Goal: Find specific page/section: Find specific page/section

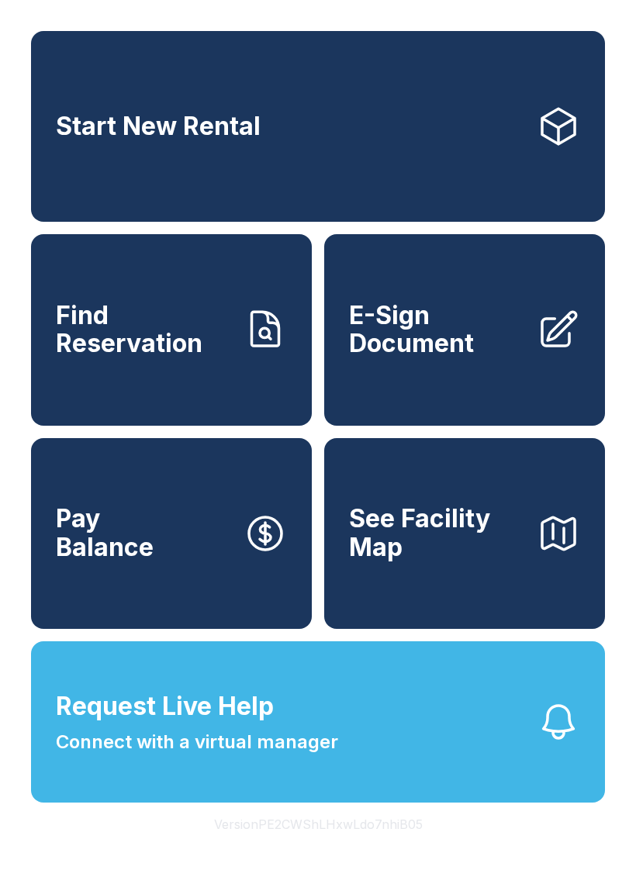
click at [383, 846] on button "Version PE2CWShLHxwLdo7nhiB05" at bounding box center [318, 824] width 233 height 43
click at [381, 846] on button "Version PE2CWShLHxwLdo7nhiB05" at bounding box center [318, 824] width 233 height 43
click at [380, 846] on button "Version PE2CWShLHxwLdo7nhiB05" at bounding box center [318, 824] width 233 height 43
click at [378, 846] on button "Version PE2CWShLHxwLdo7nhiB05" at bounding box center [318, 824] width 233 height 43
click at [377, 862] on div "Facility Information Name Go Store It - Dallas Lone Star Address [STREET_ADDRES…" at bounding box center [318, 438] width 636 height 877
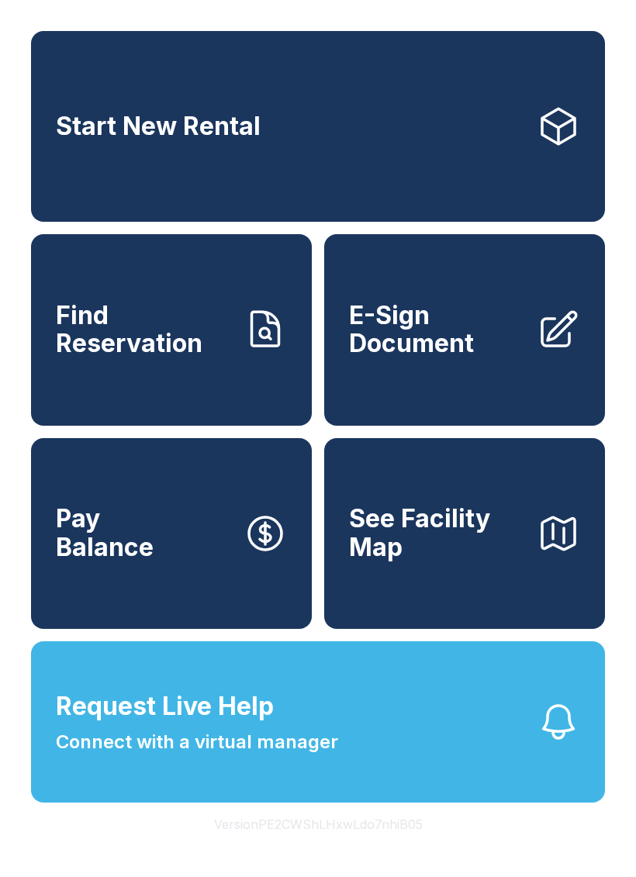
click at [371, 846] on button "Version PE2CWShLHxwLdo7nhiB05" at bounding box center [318, 824] width 233 height 43
click at [372, 846] on button "Version PE2CWShLHxwLdo7nhiB05" at bounding box center [318, 824] width 233 height 43
click at [371, 846] on button "Version PE2CWShLHxwLdo7nhiB05" at bounding box center [318, 824] width 233 height 43
click at [372, 846] on button "Version PE2CWShLHxwLdo7nhiB05" at bounding box center [318, 824] width 233 height 43
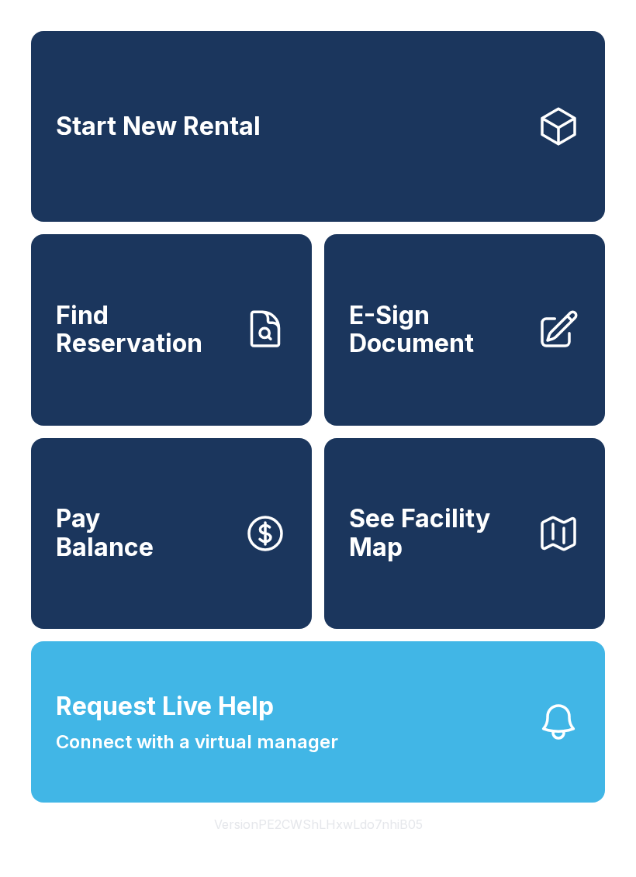
click at [370, 846] on button "Version PE2CWShLHxwLdo7nhiB05" at bounding box center [318, 824] width 233 height 43
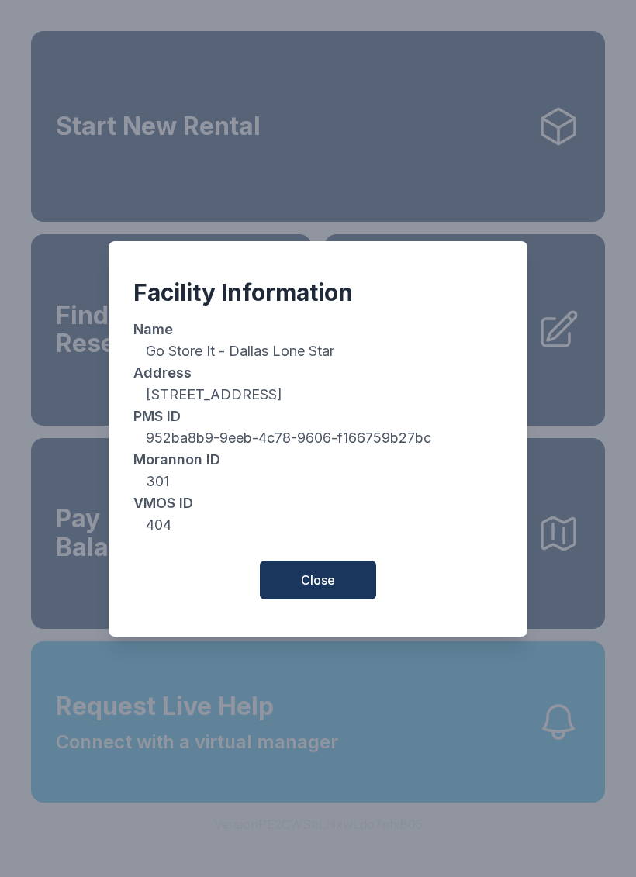
click at [346, 597] on button "Close" at bounding box center [318, 580] width 116 height 39
